Goal: Task Accomplishment & Management: Manage account settings

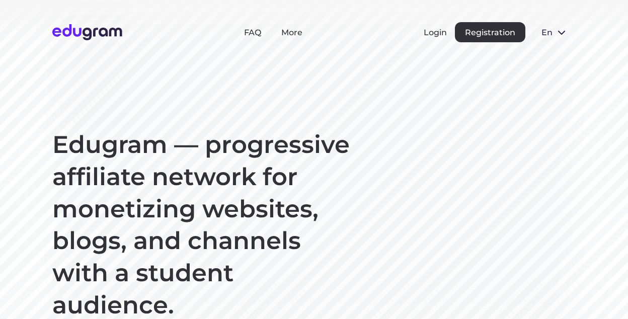
click at [441, 35] on button "Login" at bounding box center [435, 33] width 23 height 10
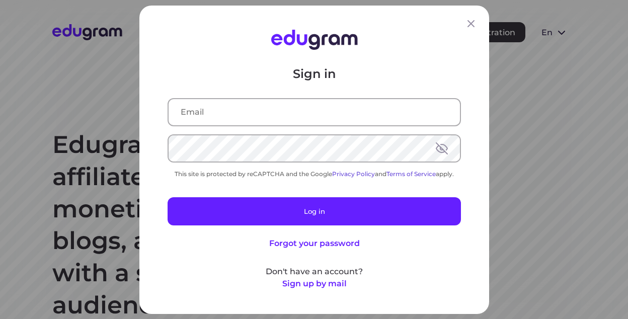
click at [260, 110] on input "text" at bounding box center [314, 112] width 291 height 26
type input "admin@teampro.com"
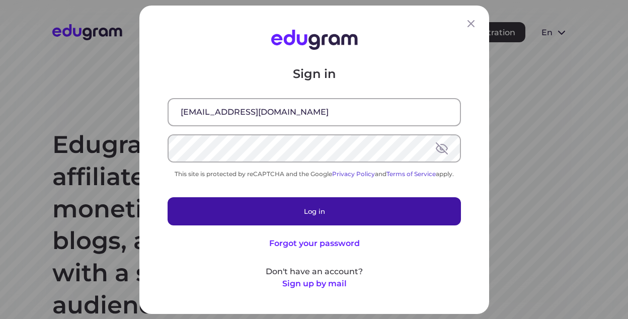
click at [276, 209] on button "Log in" at bounding box center [314, 211] width 293 height 28
